Goal: Information Seeking & Learning: Learn about a topic

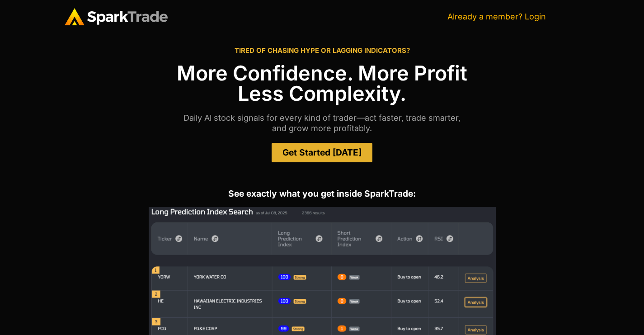
click at [532, 16] on link "Already a member? Login" at bounding box center [496, 16] width 98 height 9
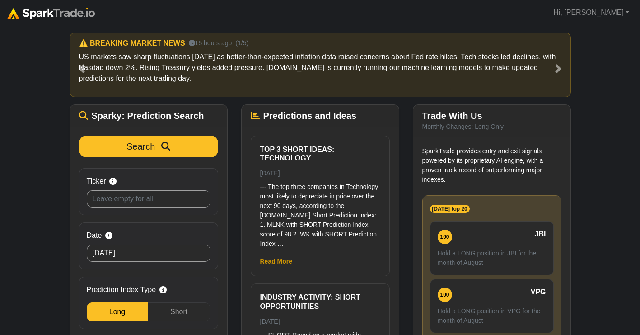
click at [275, 259] on link "Read More" at bounding box center [276, 260] width 33 height 7
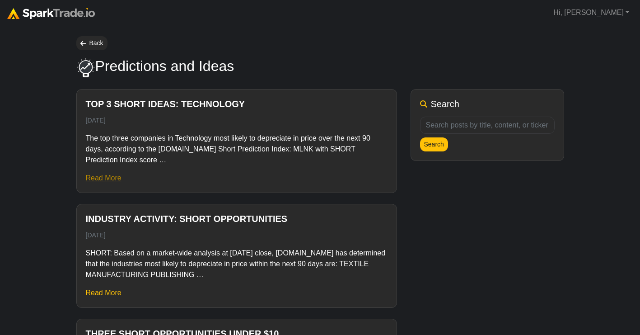
click at [100, 176] on link "Read More" at bounding box center [104, 178] width 36 height 8
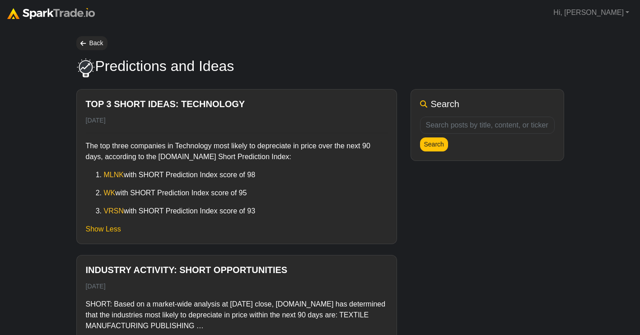
drag, startPoint x: 262, startPoint y: 216, endPoint x: 82, endPoint y: 146, distance: 193.6
click at [82, 146] on div "Top 3 Short ideas: Technology [DATE] The top three companies in Technology most…" at bounding box center [237, 166] width 320 height 154
copy div "The top three companies in Technology most likely to depreciate in price over t…"
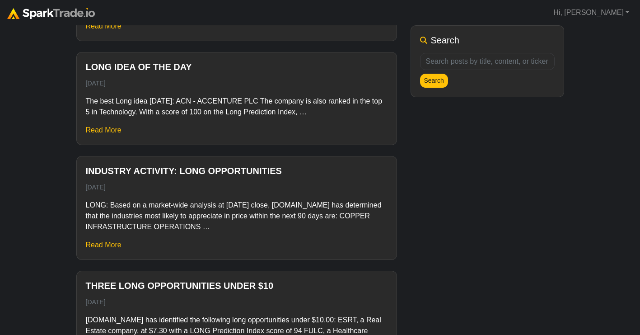
scroll to position [1107, 0]
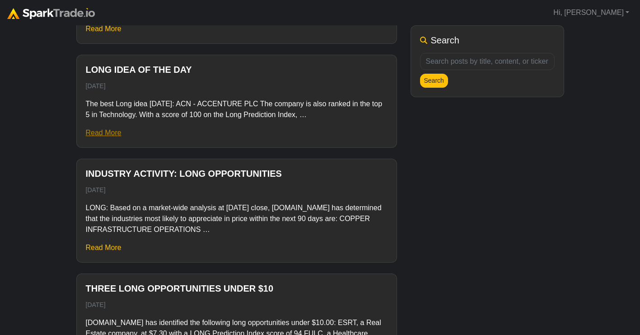
click at [106, 136] on link "Read More" at bounding box center [104, 133] width 36 height 8
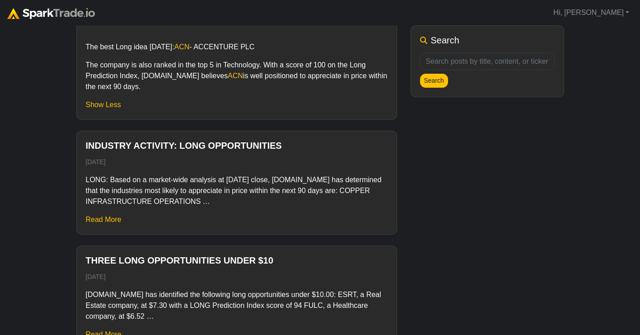
scroll to position [1251, 0]
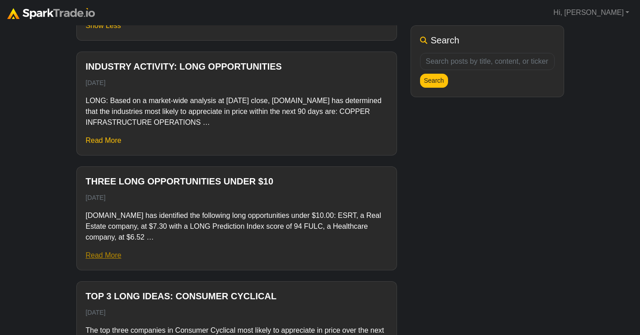
click at [112, 257] on link "Read More" at bounding box center [104, 255] width 36 height 8
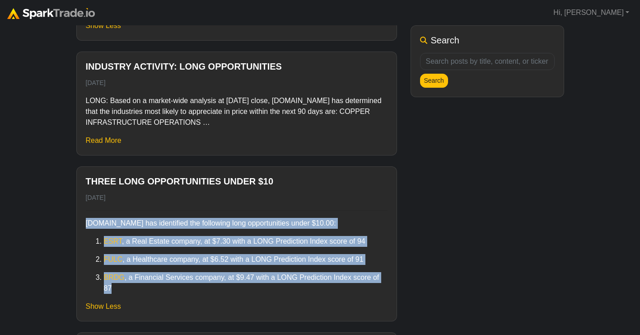
drag, startPoint x: 194, startPoint y: 290, endPoint x: 71, endPoint y: 225, distance: 138.8
copy div "SparkTrade.io has identified the following long opportunities under $10.00: ESR…"
